Goal: Information Seeking & Learning: Stay updated

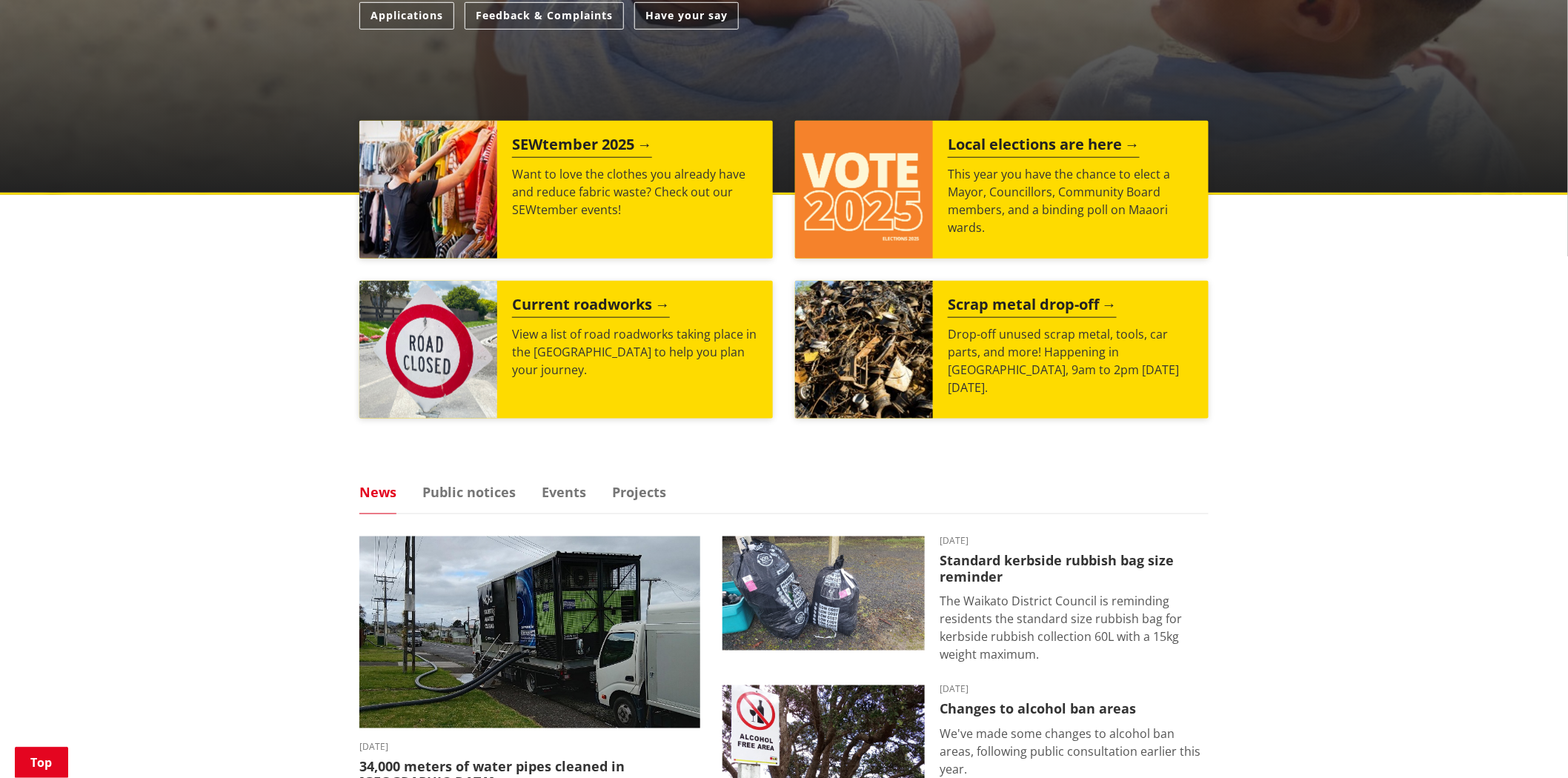
scroll to position [658, 0]
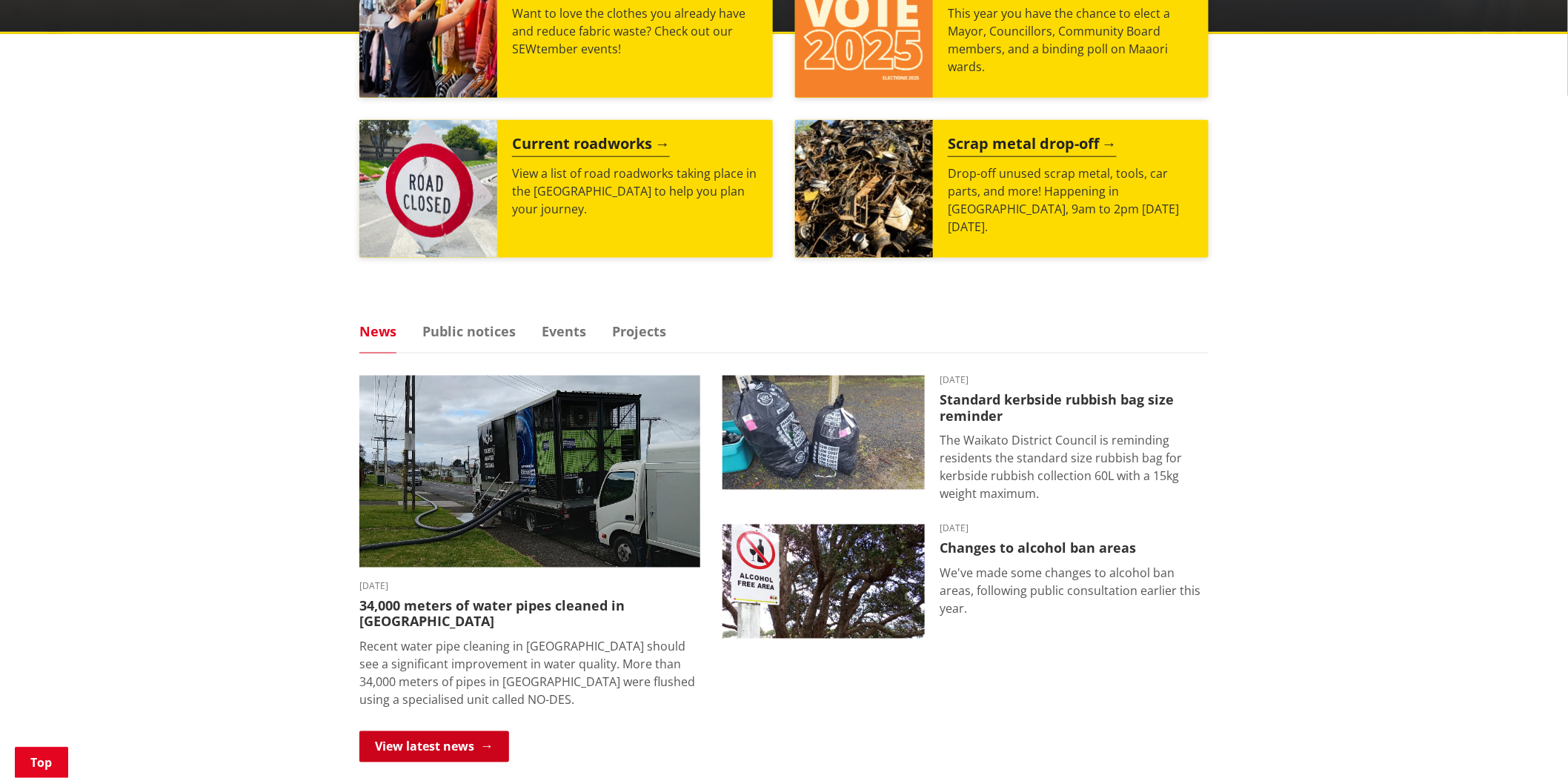
click at [463, 736] on link "View latest news" at bounding box center [434, 747] width 150 height 31
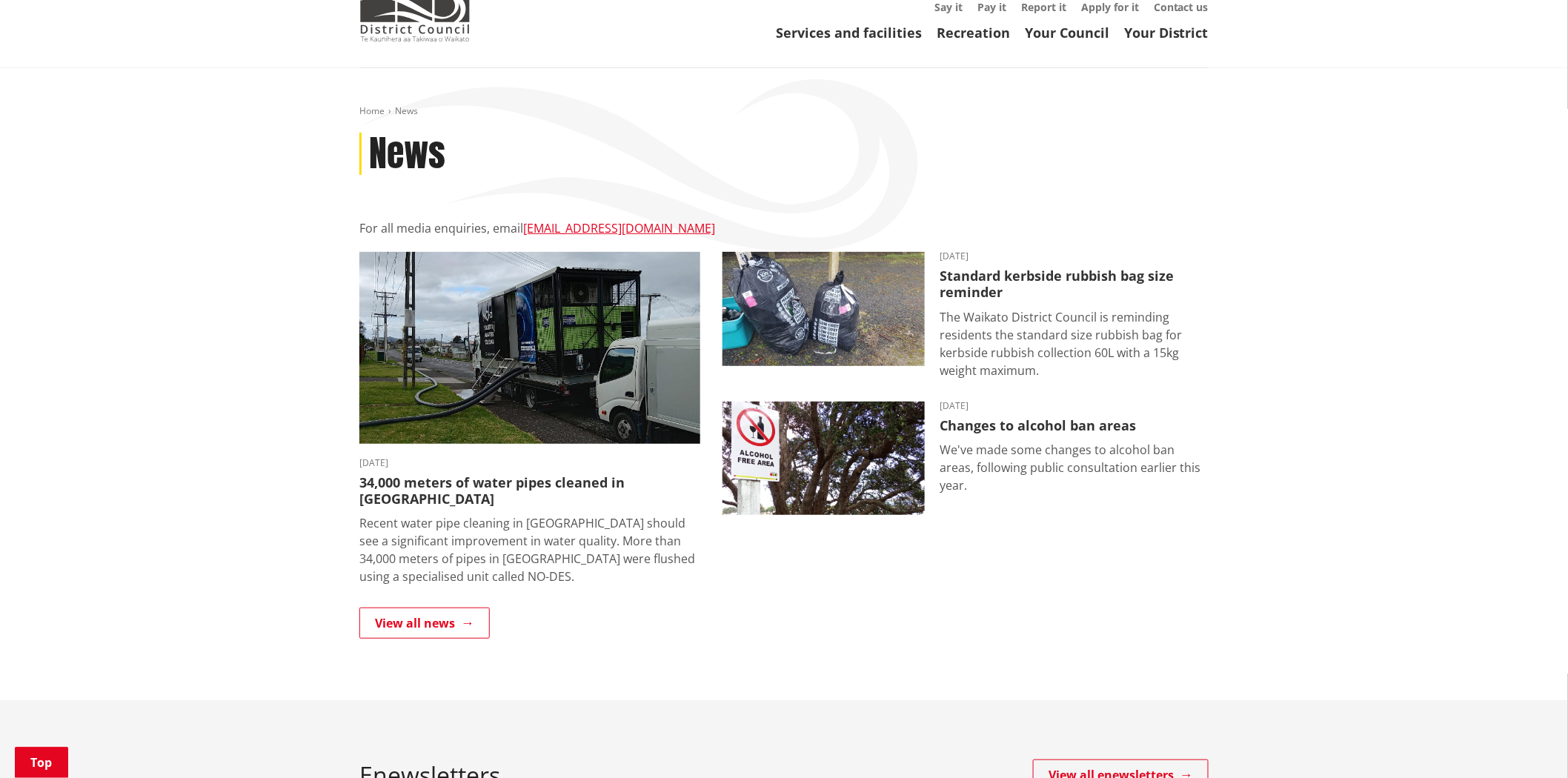
scroll to position [247, 0]
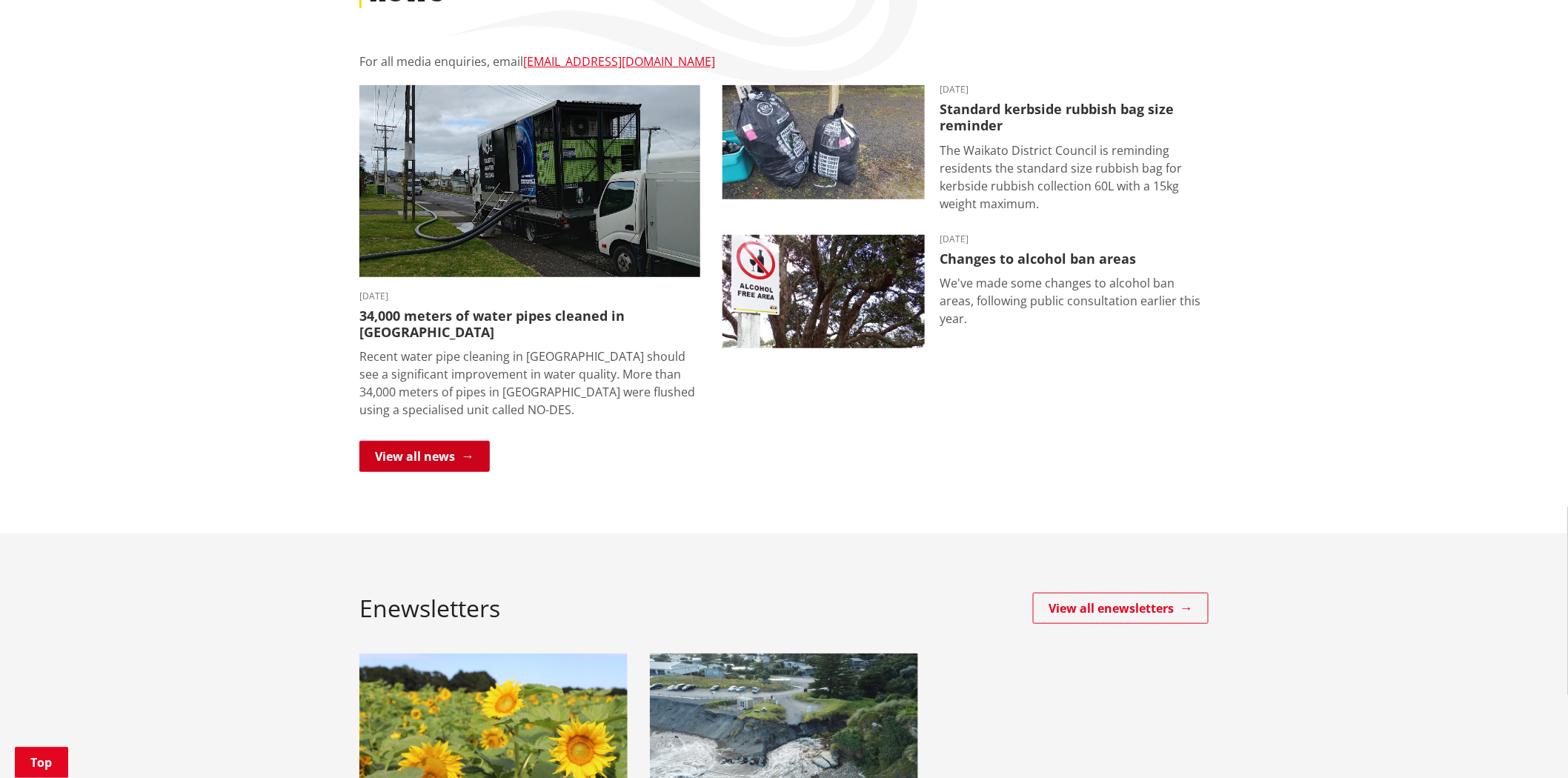
click at [381, 441] on link "View all news" at bounding box center [425, 457] width 131 height 31
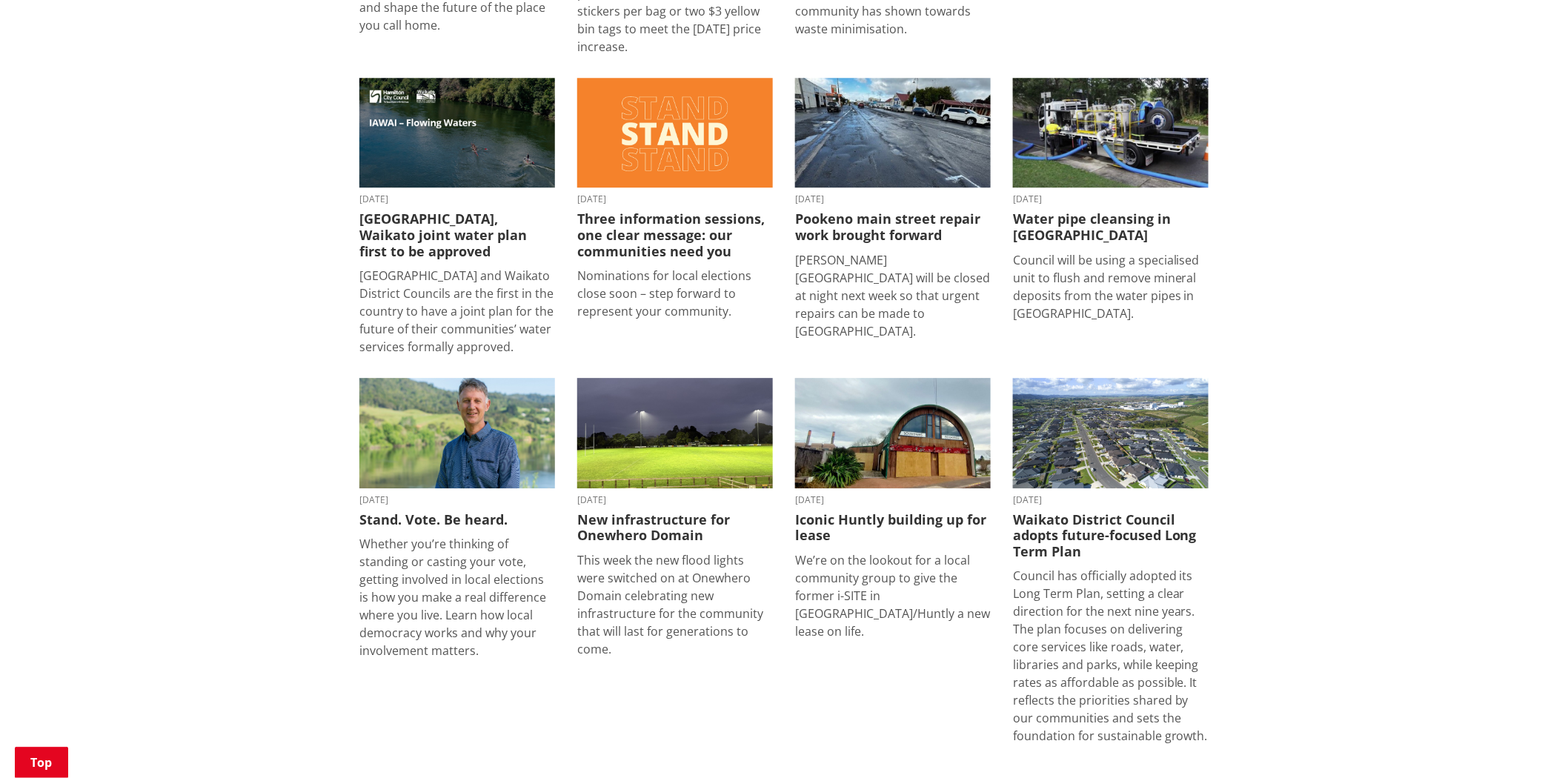
scroll to position [2132, 0]
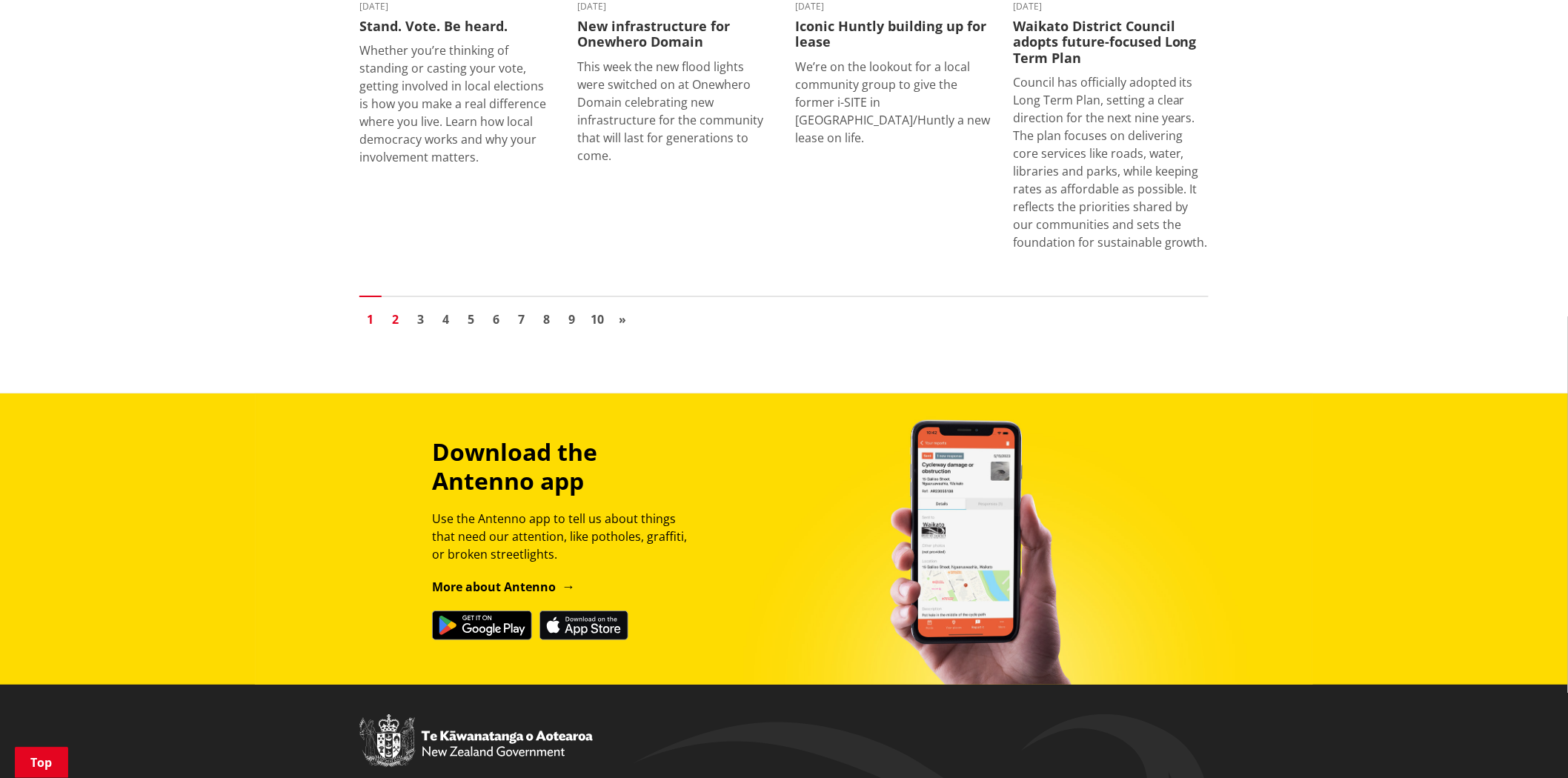
click at [397, 309] on link "2" at bounding box center [396, 320] width 22 height 22
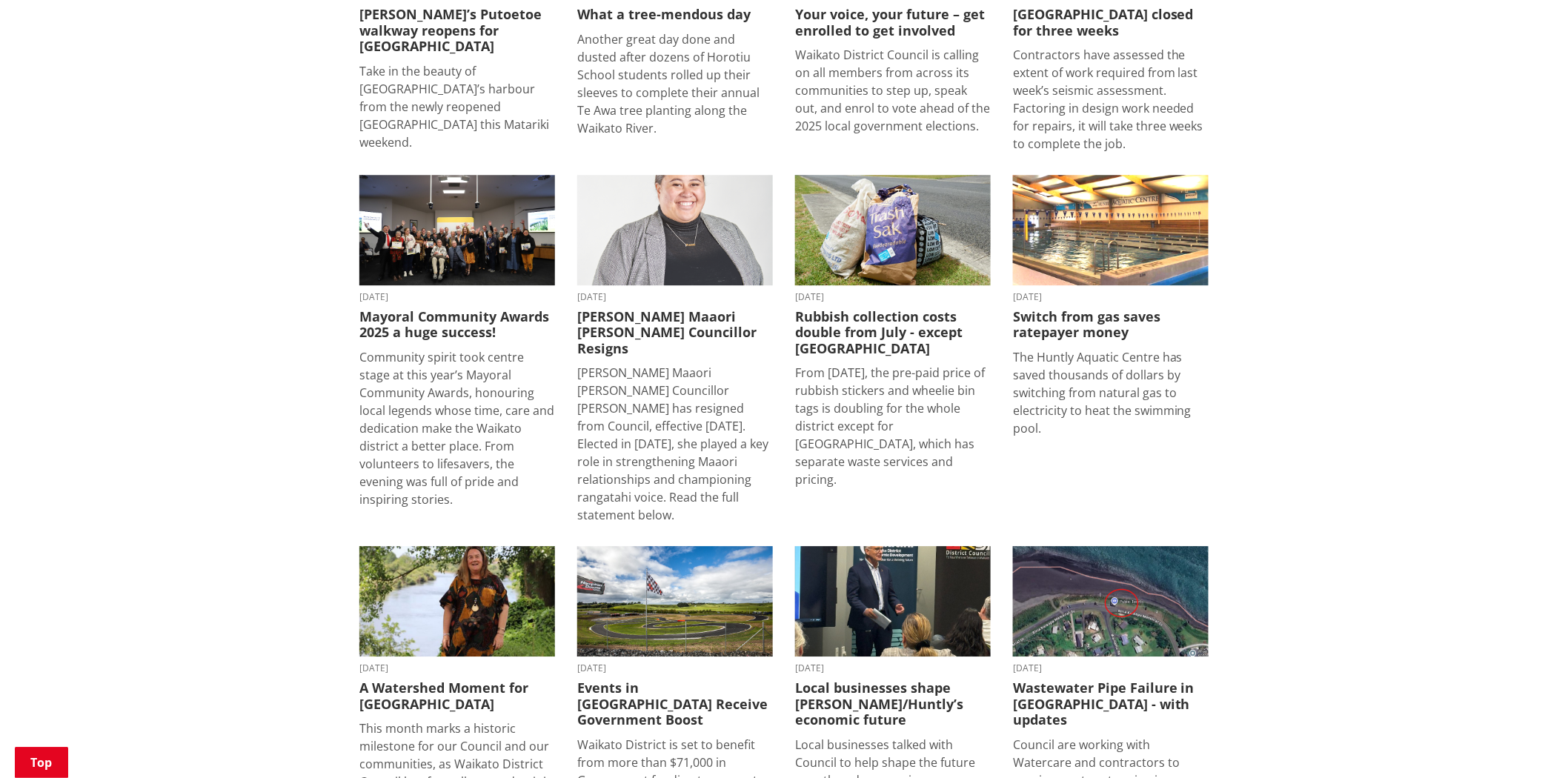
scroll to position [2140, 0]
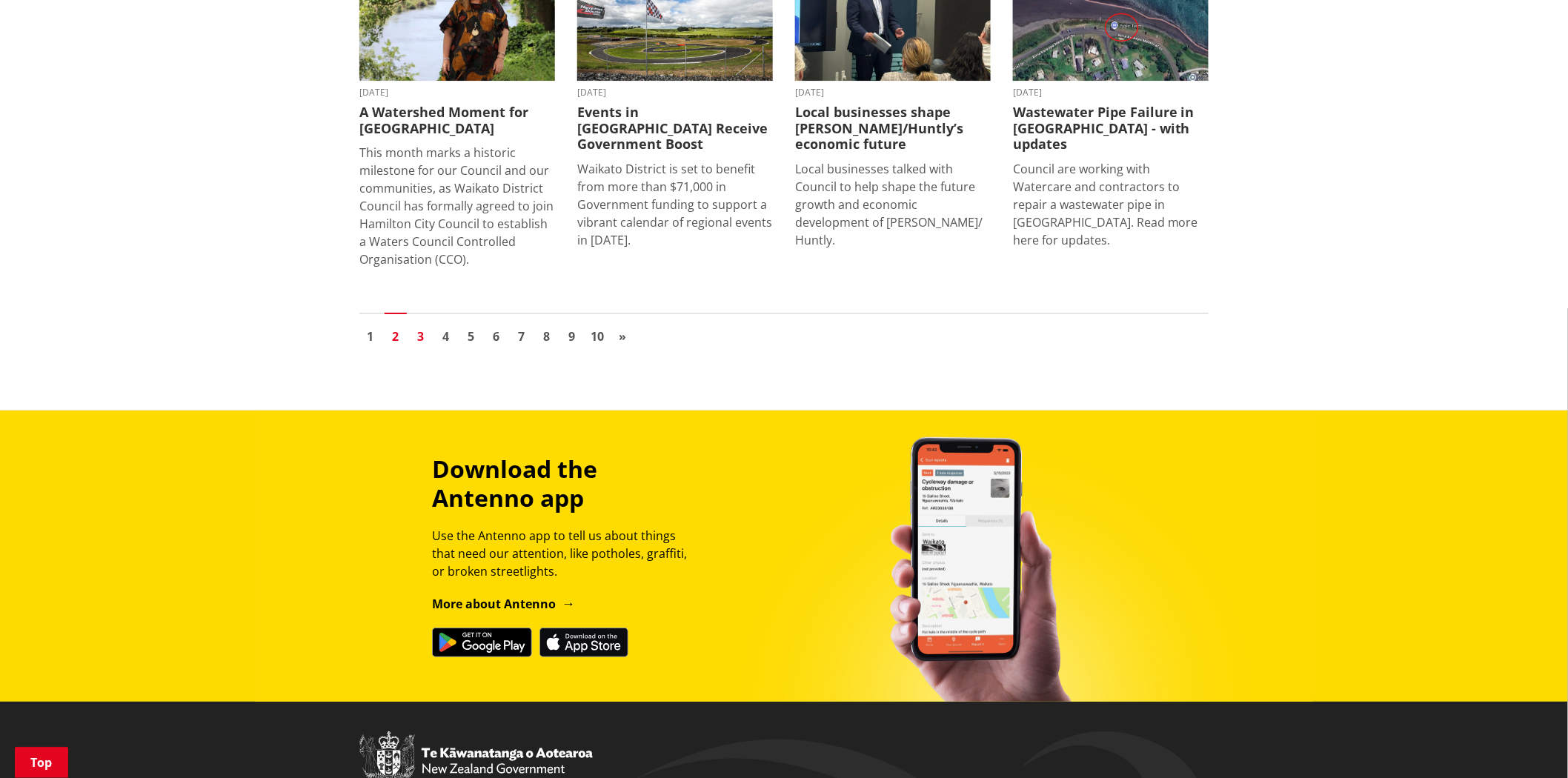
click at [426, 325] on link "3" at bounding box center [420, 336] width 22 height 22
